Goal: Task Accomplishment & Management: Use online tool/utility

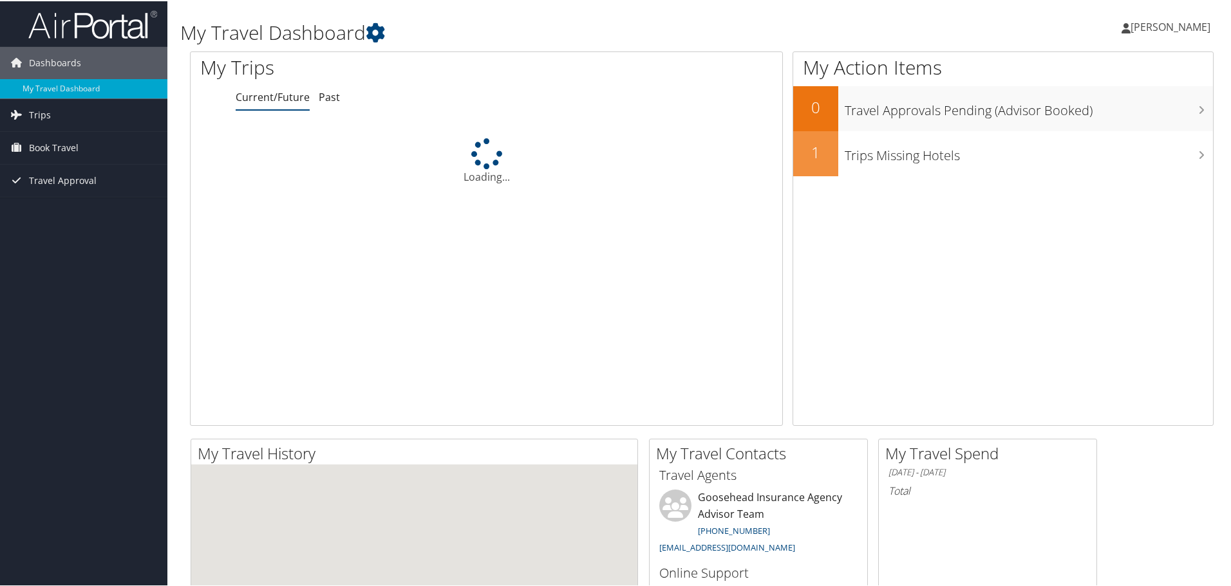
click at [39, 149] on span "Book Travel" at bounding box center [54, 147] width 50 height 32
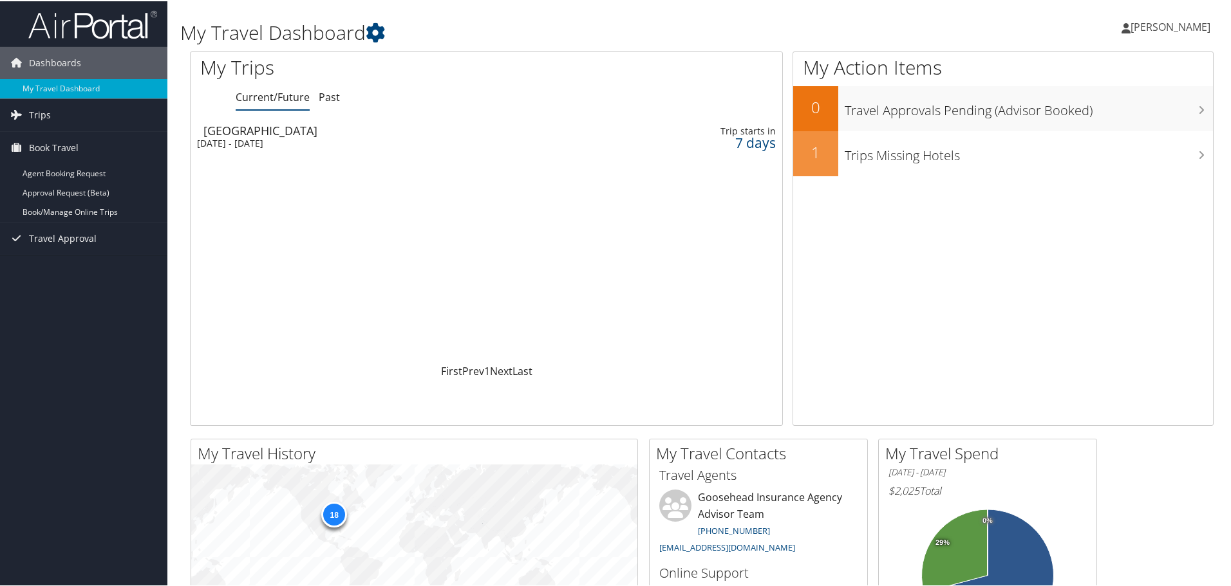
click at [59, 207] on link "Book/Manage Online Trips" at bounding box center [83, 210] width 167 height 19
